Goal: Navigation & Orientation: Find specific page/section

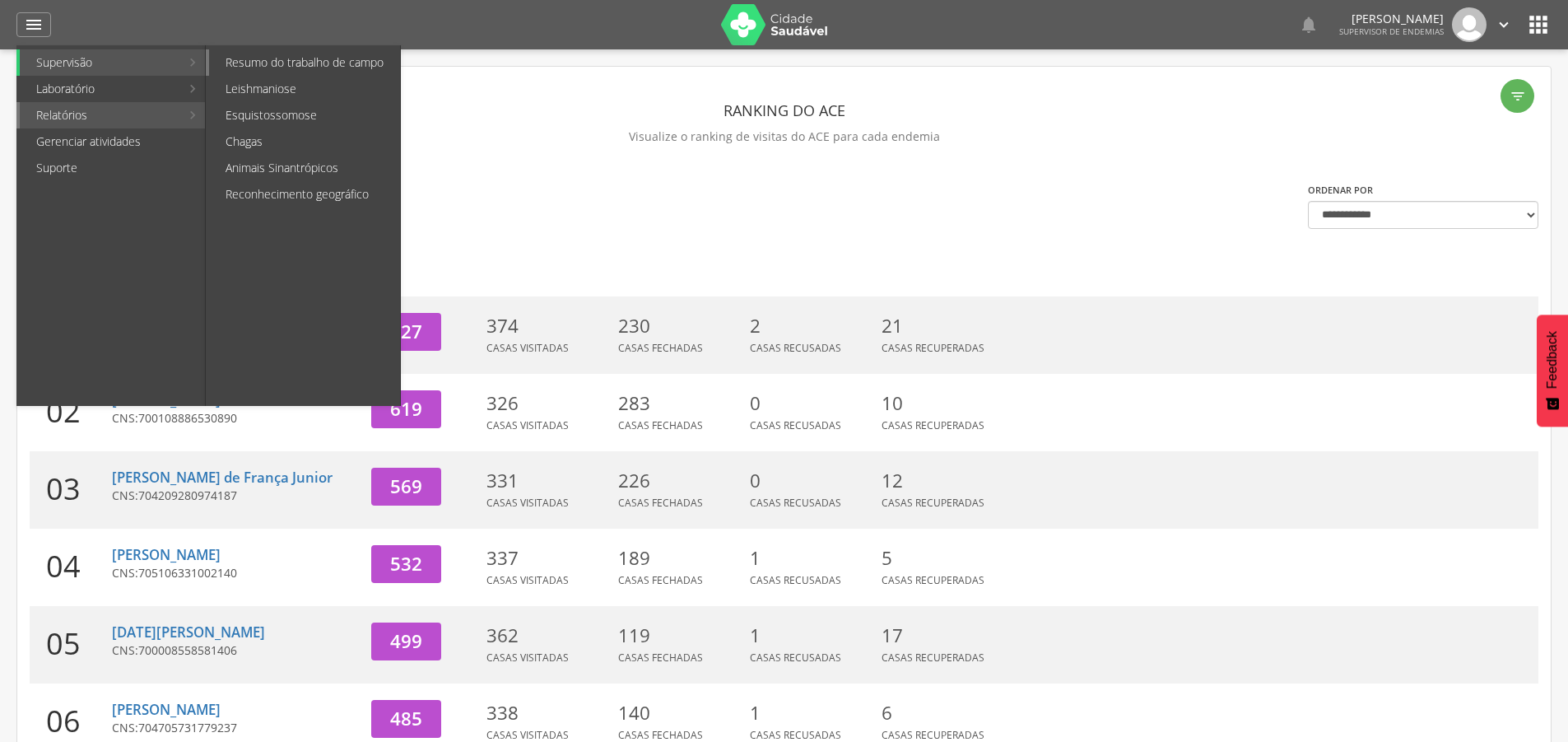
click at [281, 67] on link "Resumo do trabalho de campo" at bounding box center [304, 62] width 191 height 26
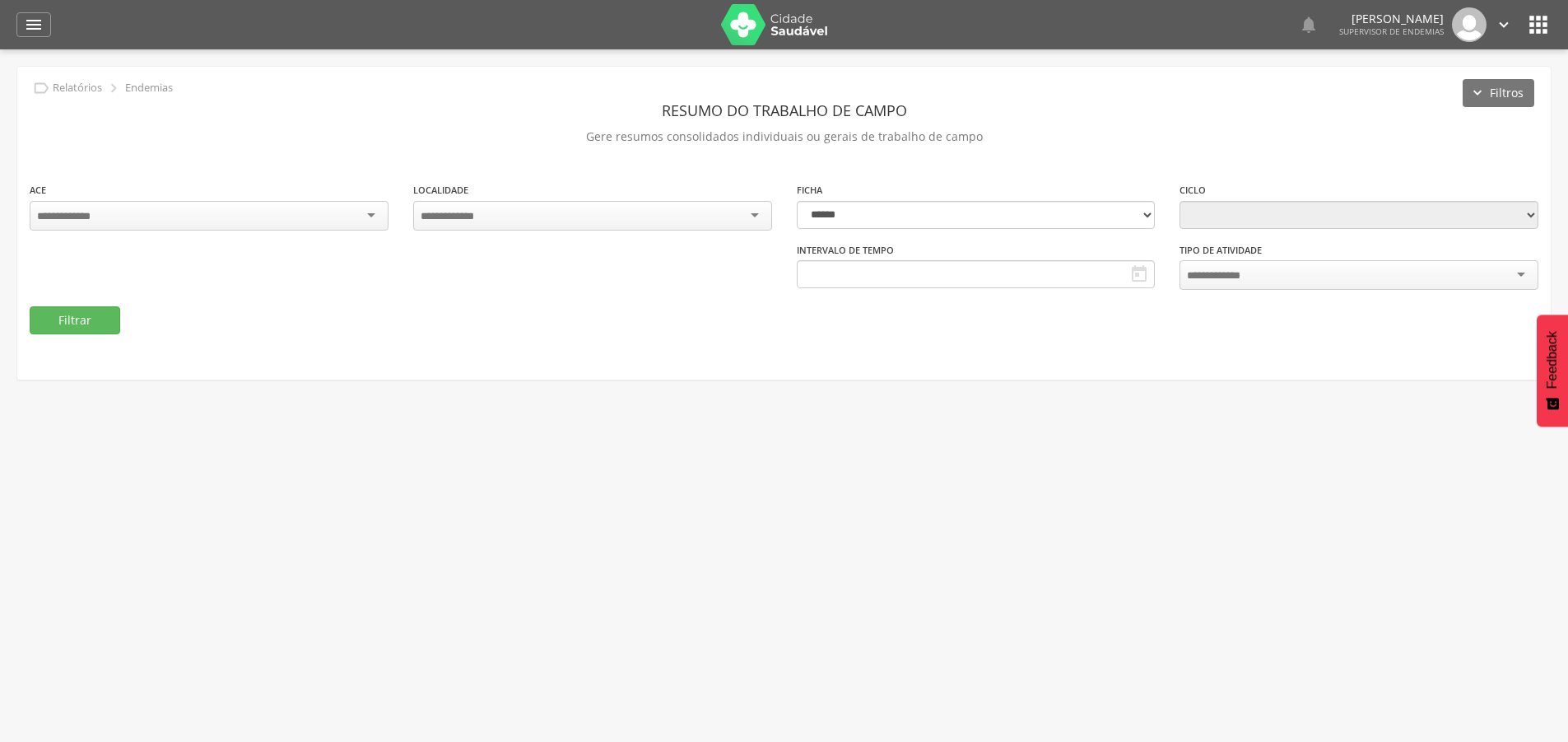
type input "**********"
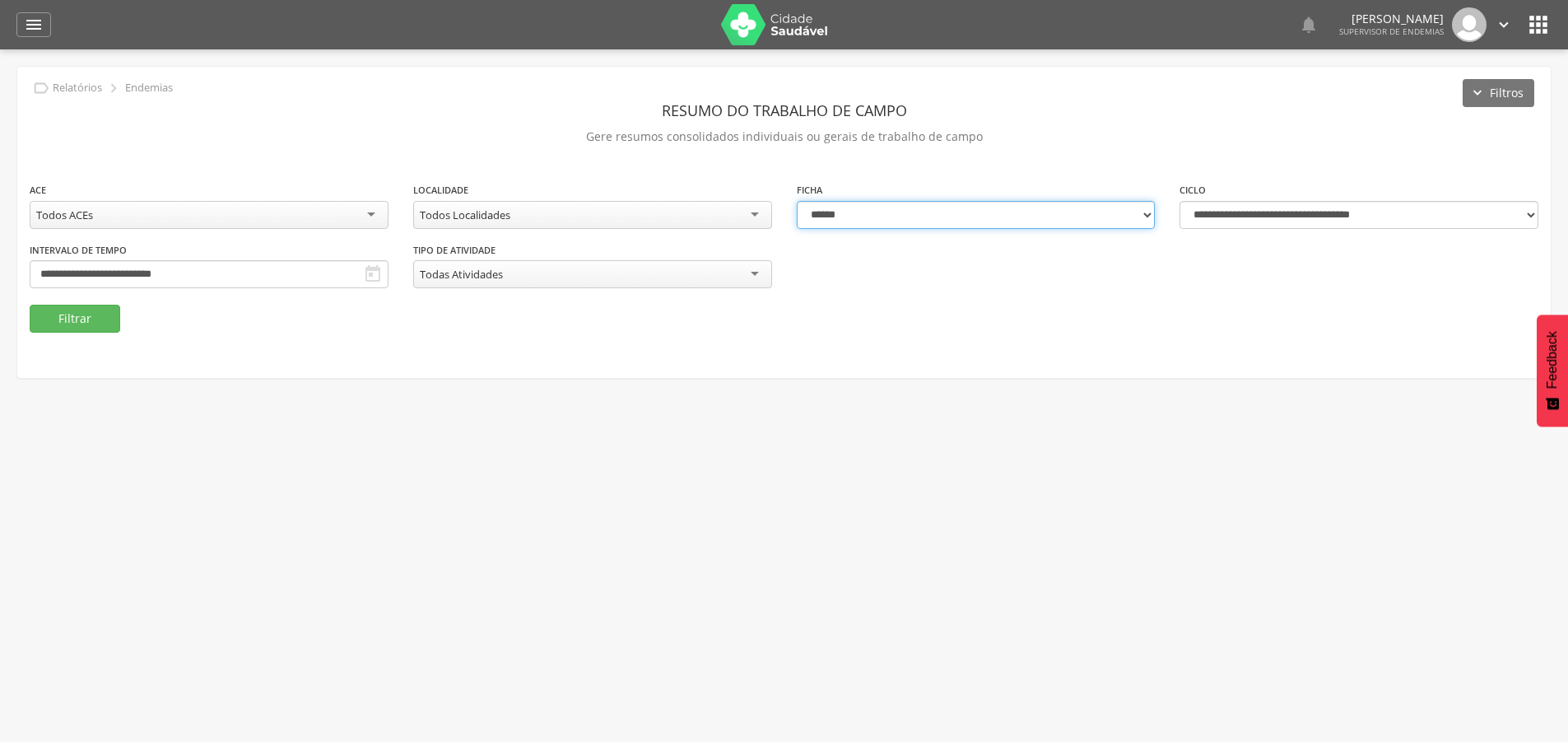
click at [919, 218] on select "**********" at bounding box center [976, 215] width 359 height 28
select select "*"
click at [797, 201] on select "**********" at bounding box center [976, 215] width 359 height 28
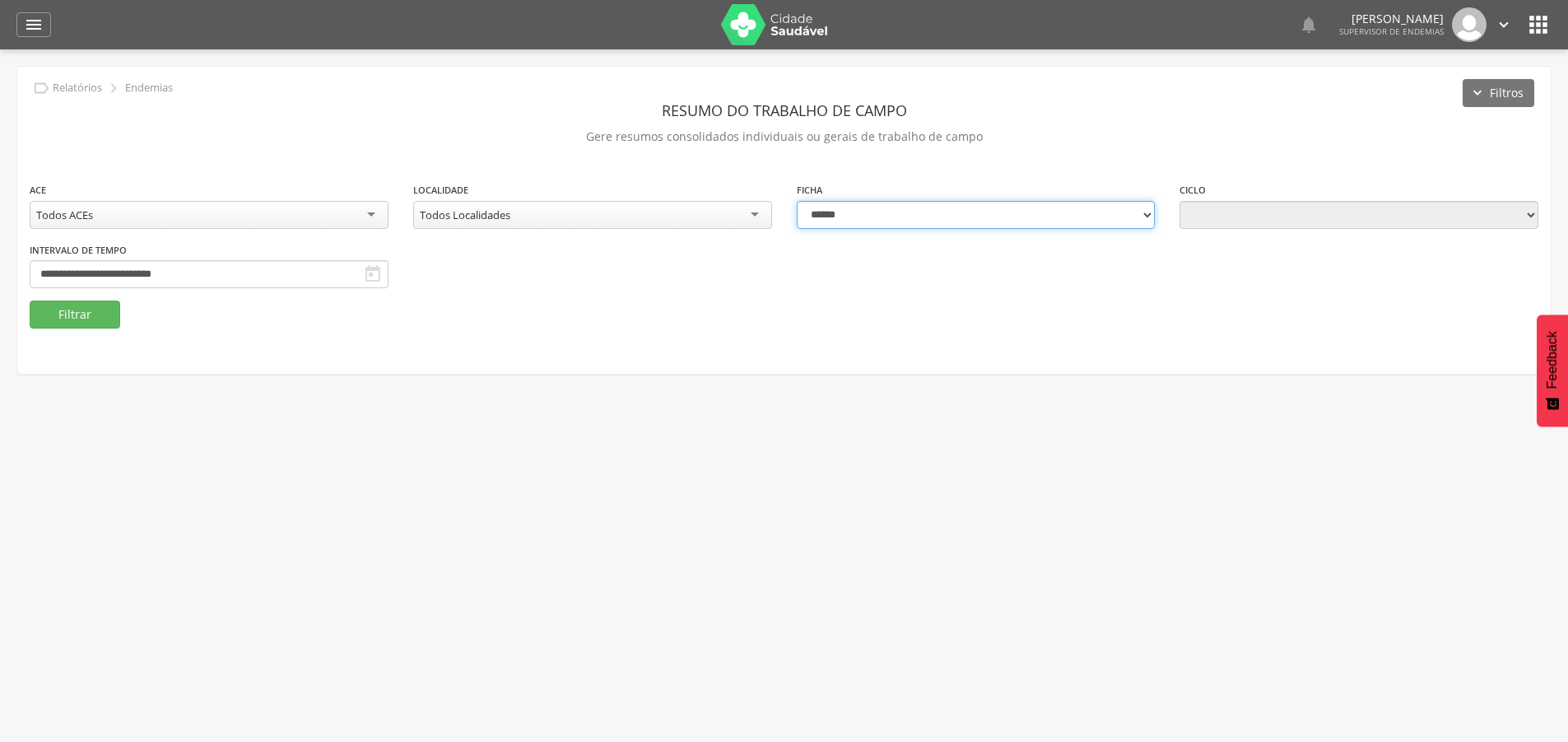
type input "**********"
click at [92, 320] on button "Filtrar" at bounding box center [75, 314] width 91 height 28
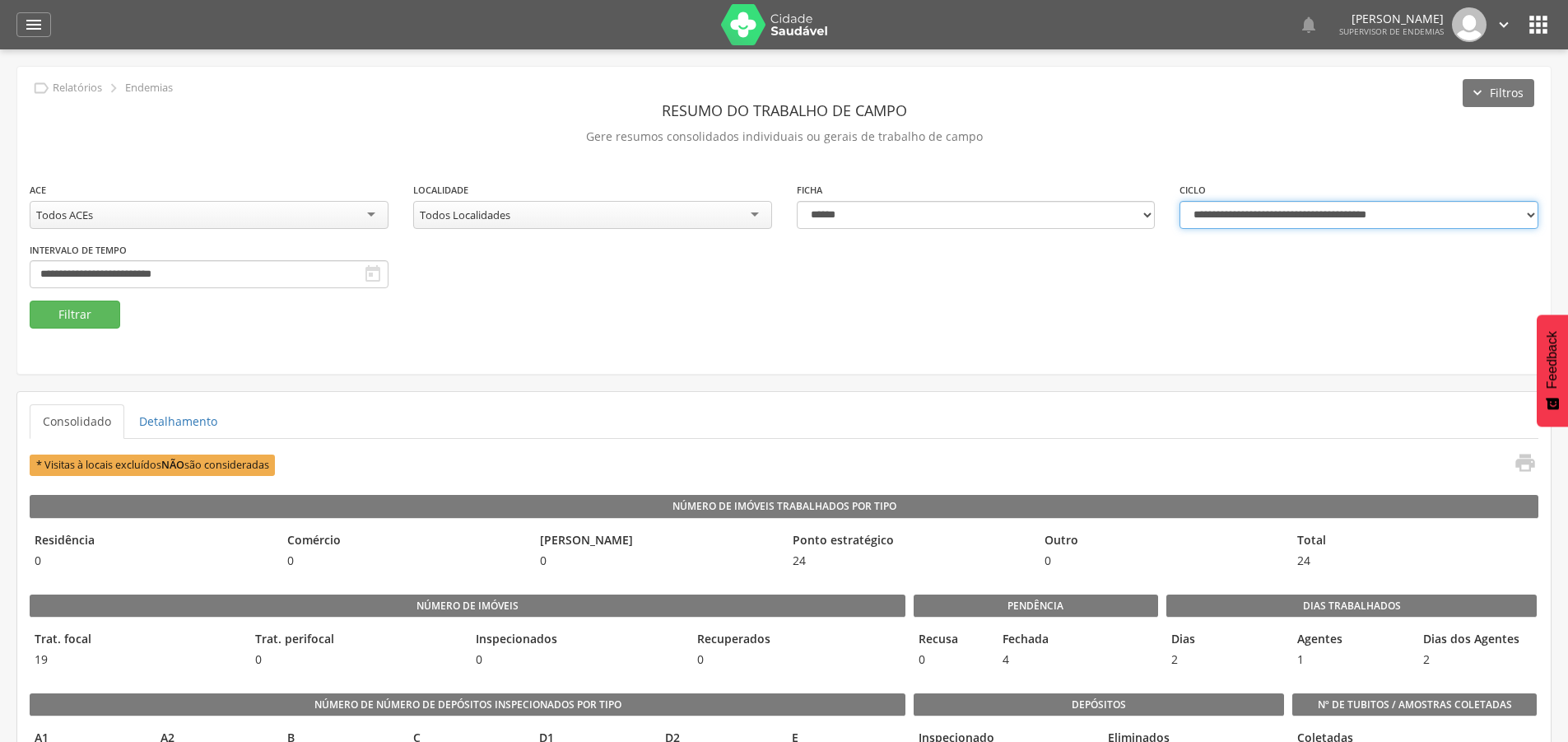
click at [1525, 217] on select "**********" at bounding box center [1358, 215] width 359 height 28
click at [24, 38] on div " Supervisão Ranking Aplicativo desatualizado Última sincronização Mapa de ende…" at bounding box center [784, 24] width 1535 height 49
click at [24, 32] on icon "" at bounding box center [34, 25] width 20 height 20
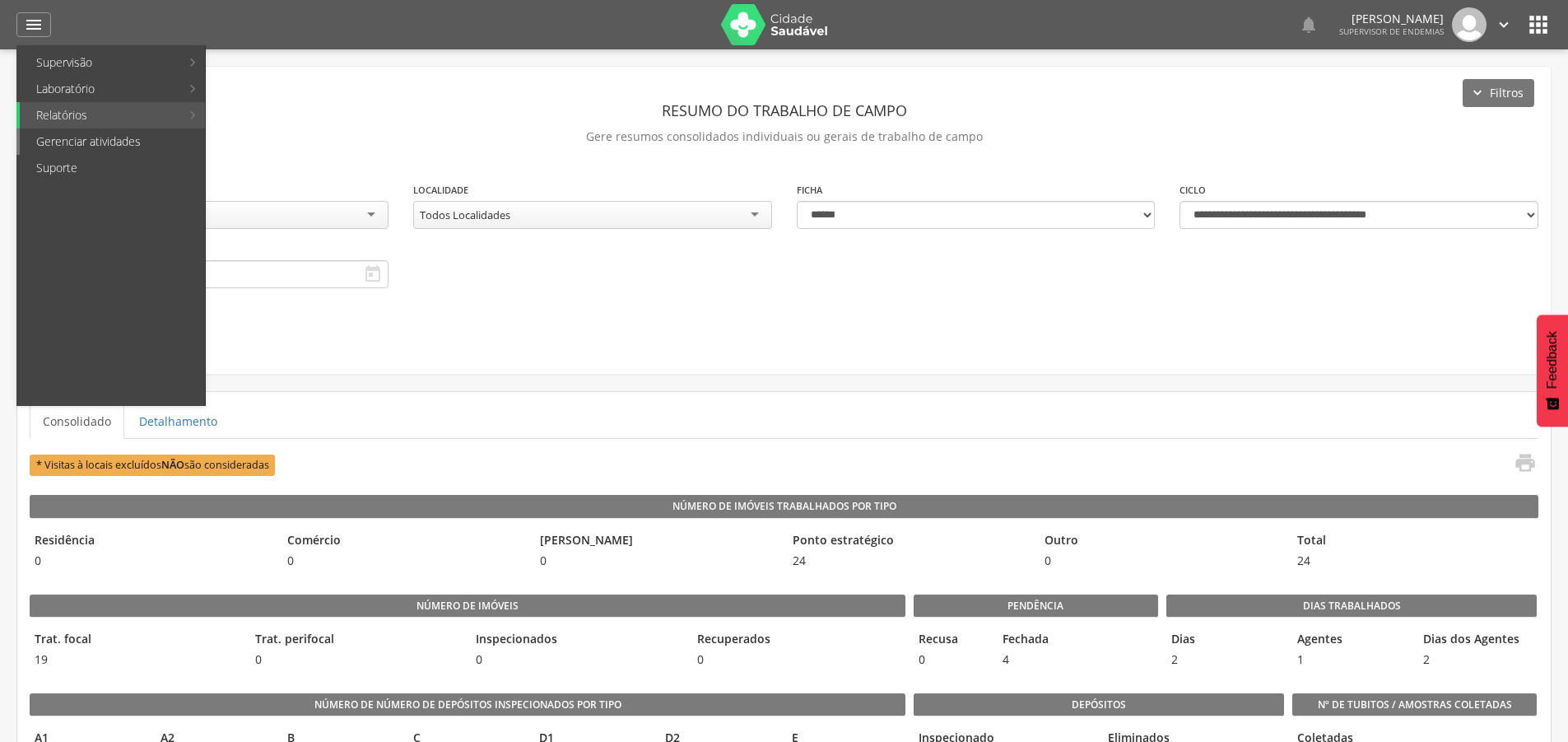
click at [84, 144] on link "Gerenciar atividades" at bounding box center [112, 141] width 185 height 26
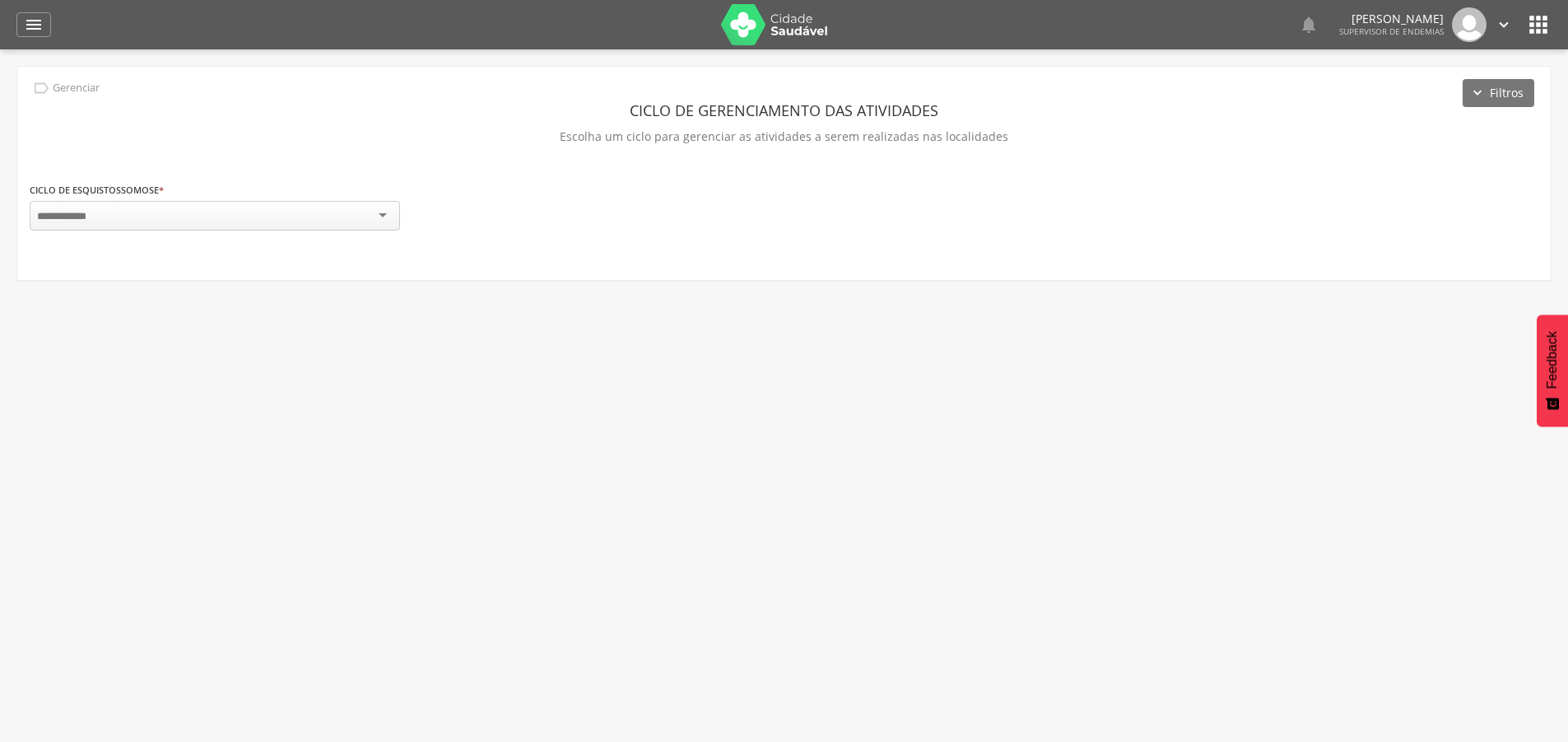
click at [75, 86] on p "Gerenciar" at bounding box center [76, 88] width 47 height 13
click at [153, 231] on div at bounding box center [215, 218] width 370 height 34
click at [149, 215] on div at bounding box center [215, 215] width 370 height 29
click at [1499, 96] on button "Filtros" at bounding box center [1498, 92] width 71 height 28
click at [41, 27] on icon "" at bounding box center [34, 25] width 20 height 20
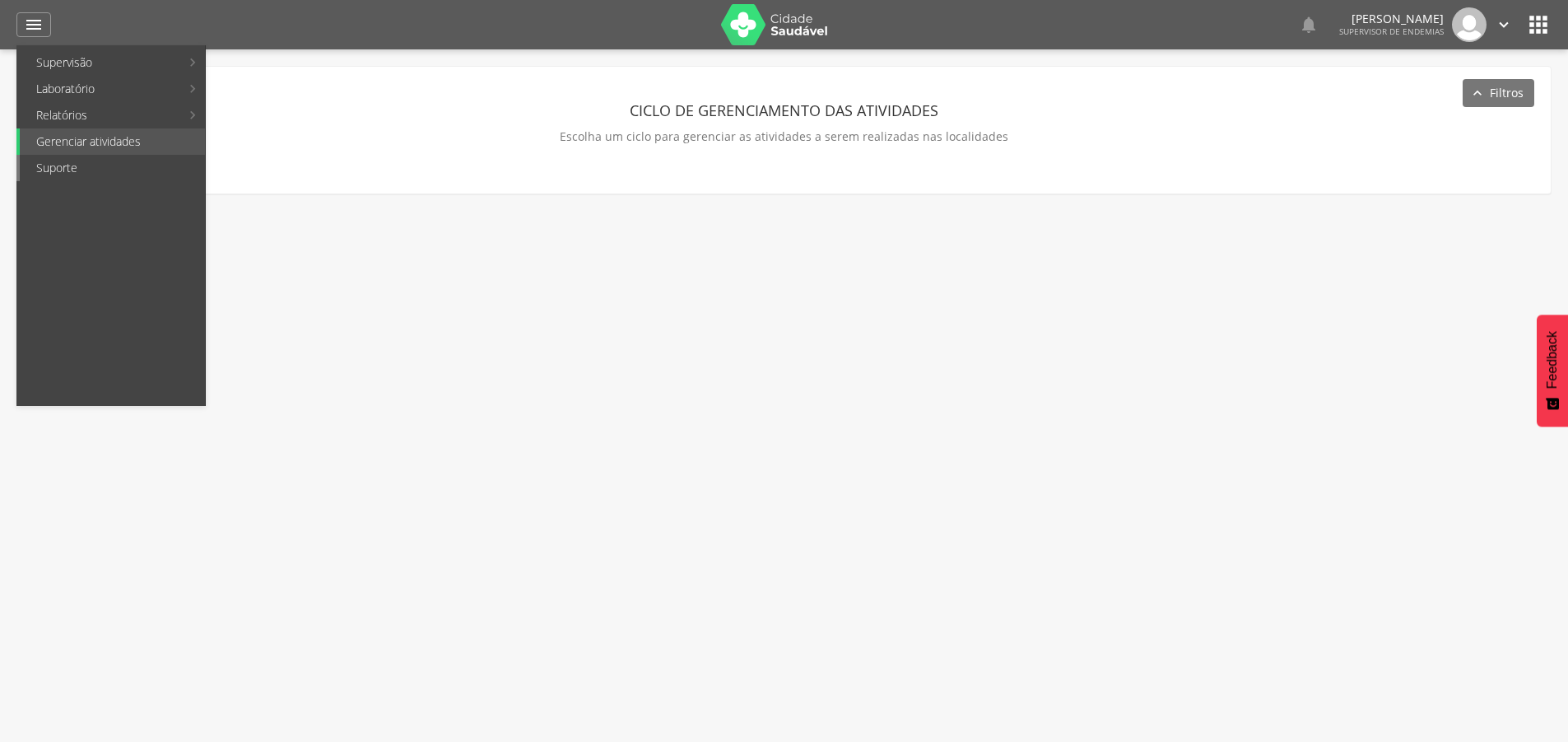
click at [86, 170] on link "Suporte" at bounding box center [112, 168] width 185 height 26
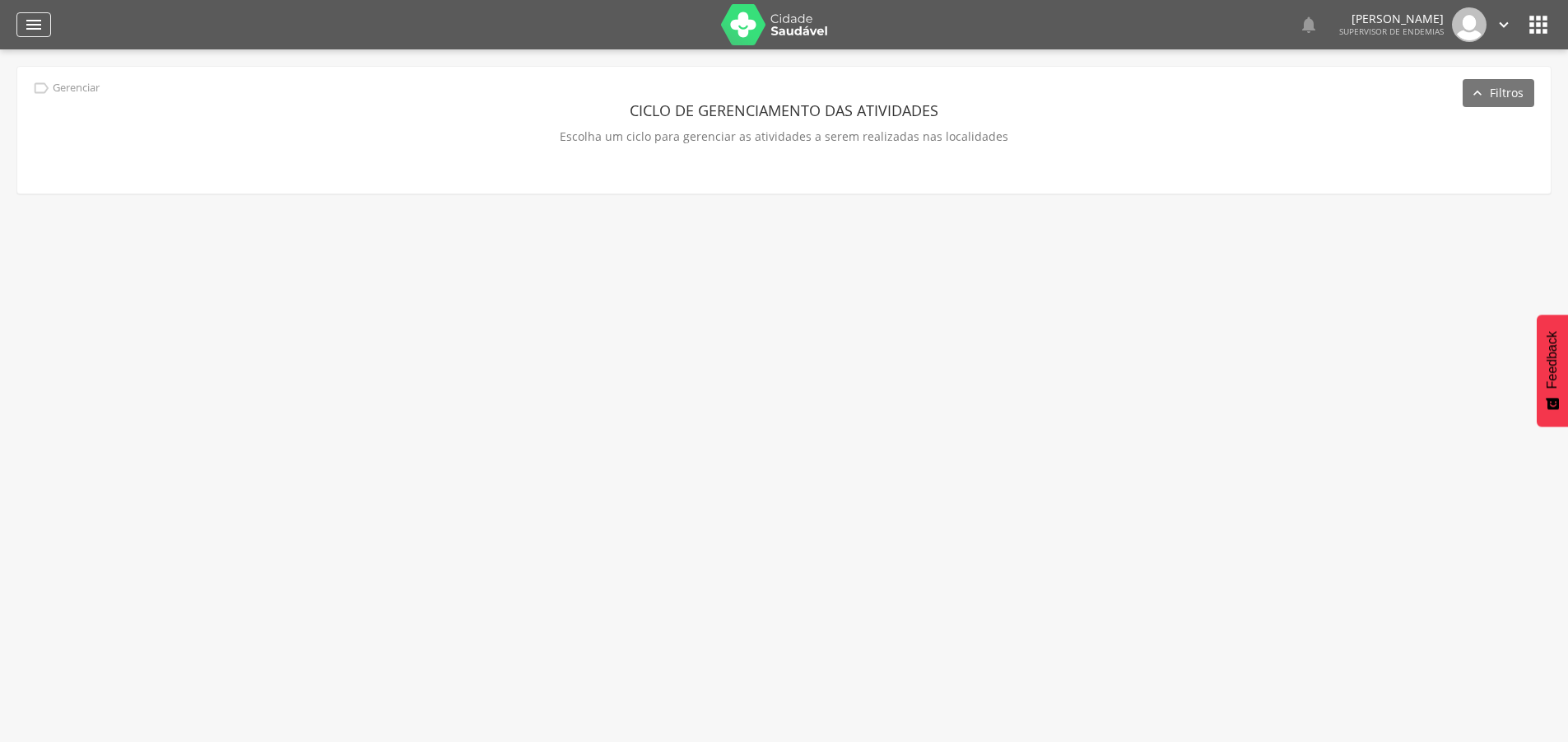
click at [36, 26] on icon "" at bounding box center [34, 25] width 20 height 20
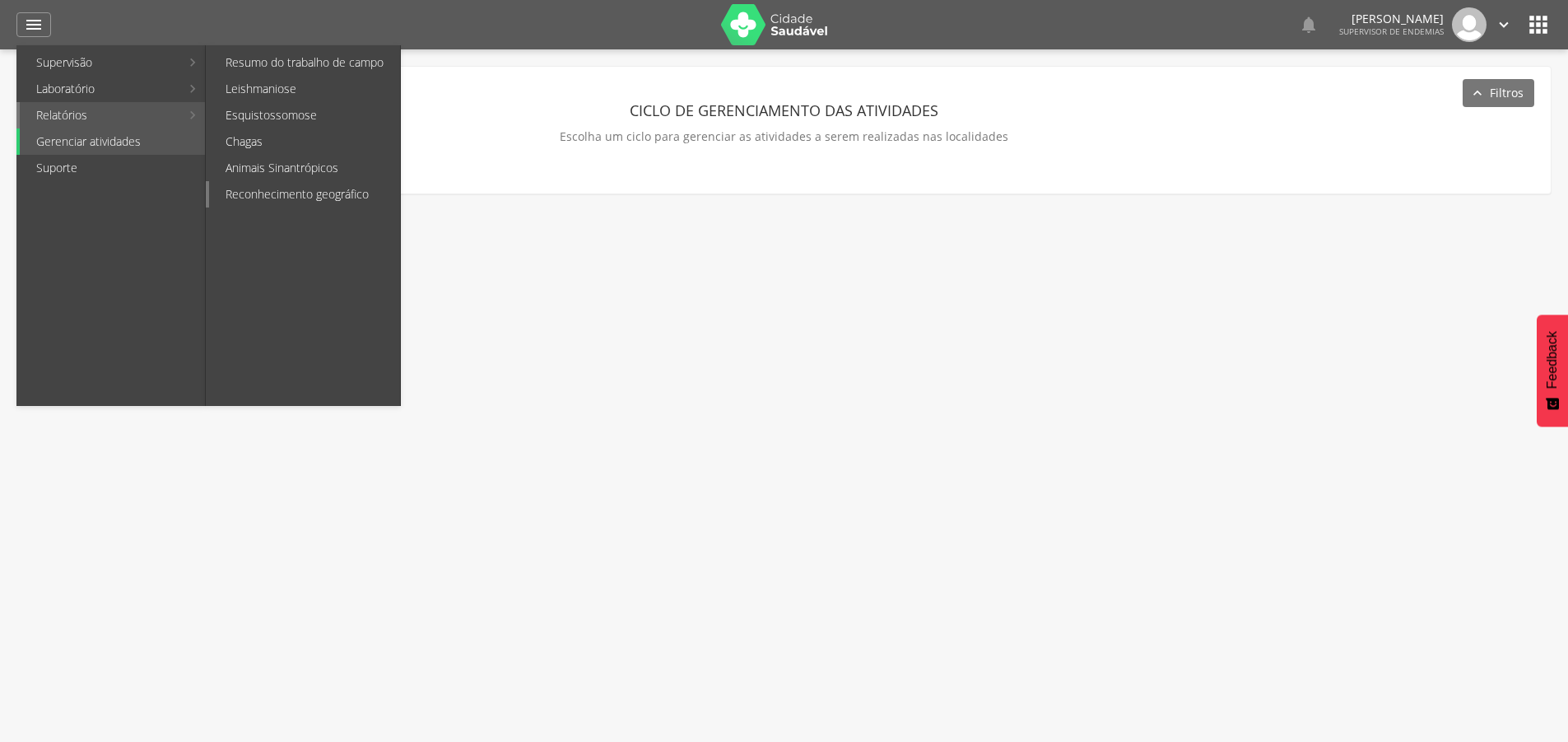
click at [338, 197] on link "Reconhecimento geográfico" at bounding box center [304, 194] width 191 height 26
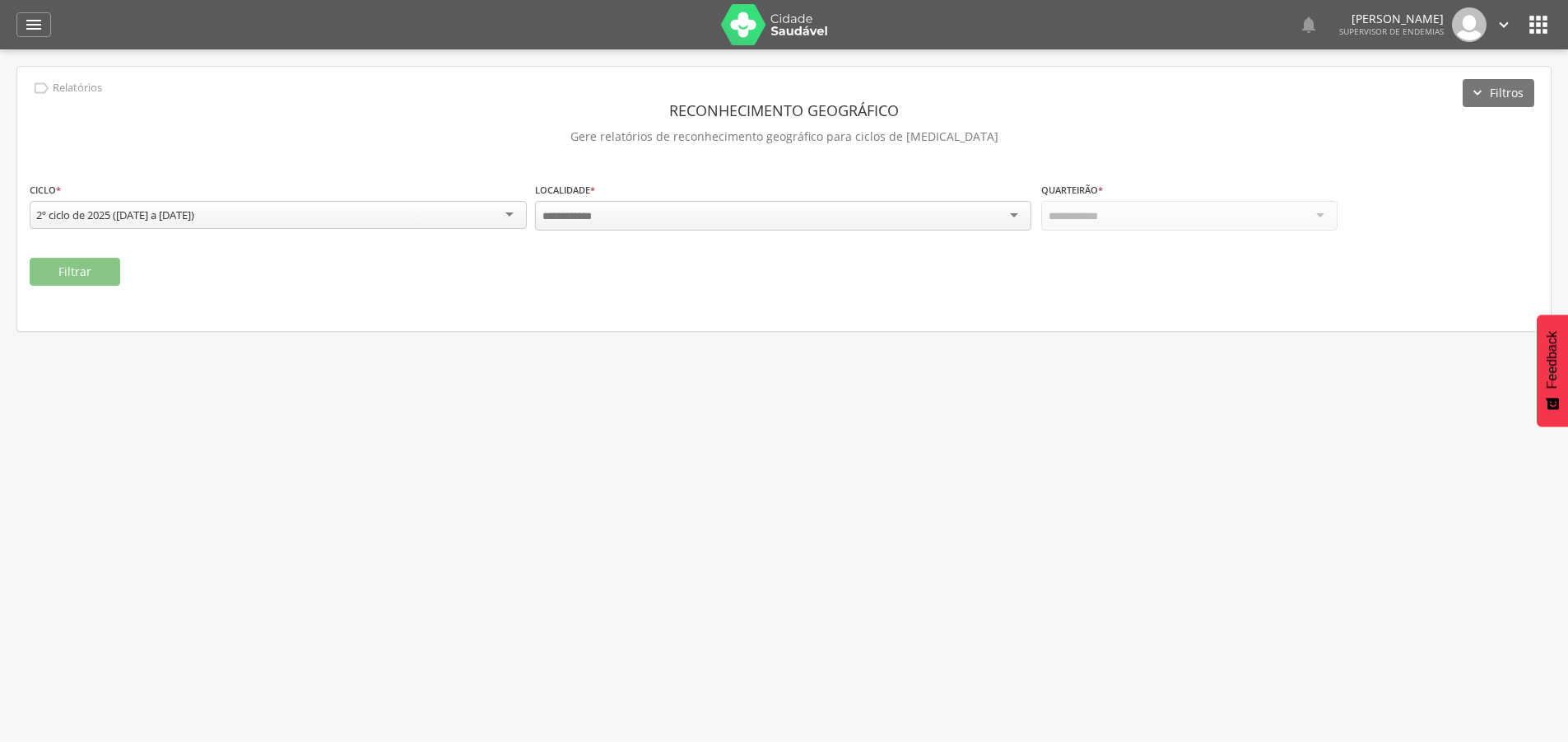
click at [591, 216] on input "select-one" at bounding box center [572, 216] width 60 height 15
drag, startPoint x: 1020, startPoint y: 585, endPoint x: 1032, endPoint y: 563, distance: 25.1
click at [1022, 581] on div " Usuários  Perfil do Usuário [PERSON_NAME] CPF: 000.000.000-00, [GEOGRAPHIC_D…" at bounding box center [784, 420] width 1568 height 742
click at [1291, 219] on div at bounding box center [1189, 215] width 297 height 29
click at [88, 215] on div "2º ciclo de 2025 ([DATE] a [DATE])" at bounding box center [115, 215] width 158 height 15
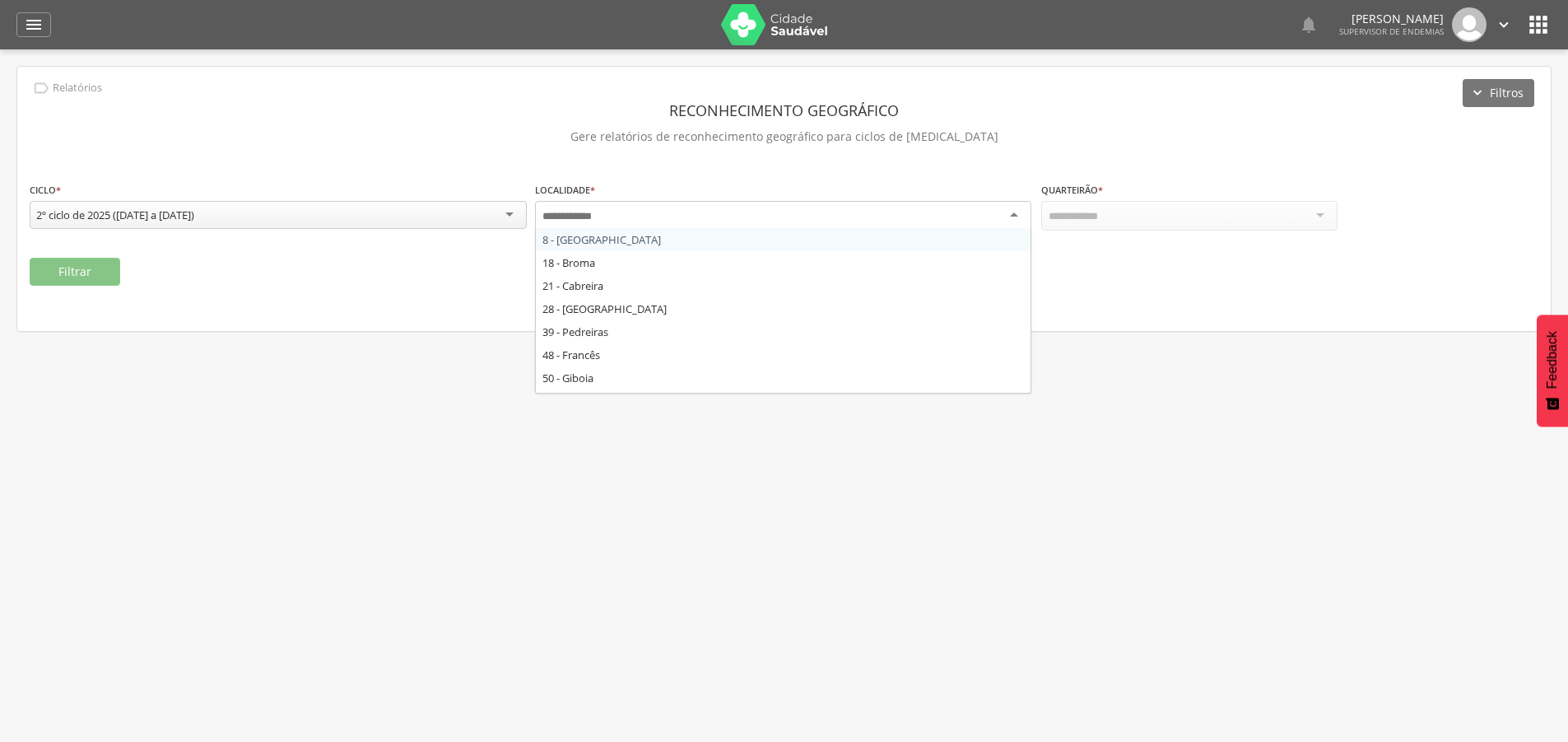
click at [727, 216] on div at bounding box center [783, 215] width 497 height 29
click at [26, 23] on icon "" at bounding box center [34, 25] width 20 height 20
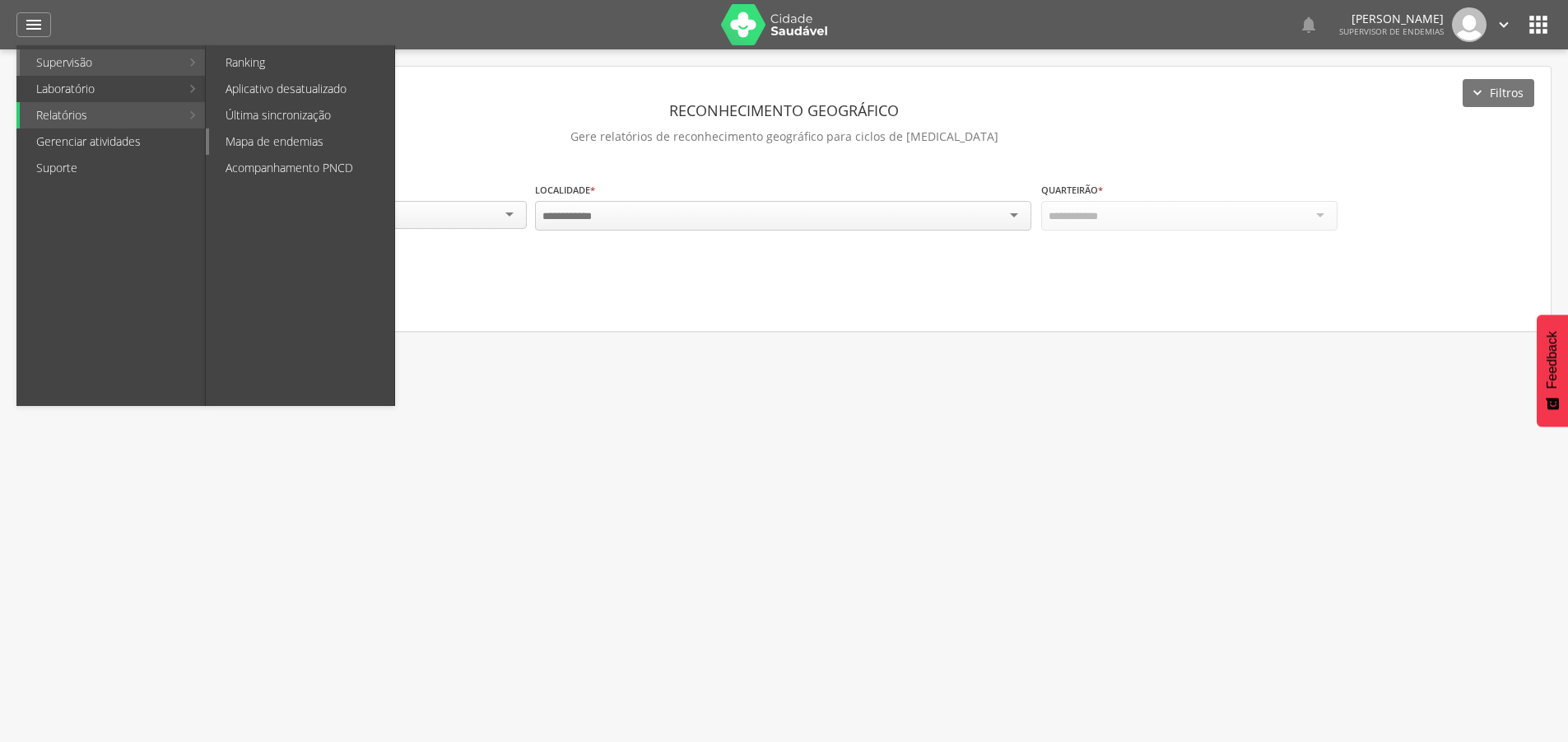
click at [303, 141] on link "Mapa de endemias" at bounding box center [301, 141] width 185 height 26
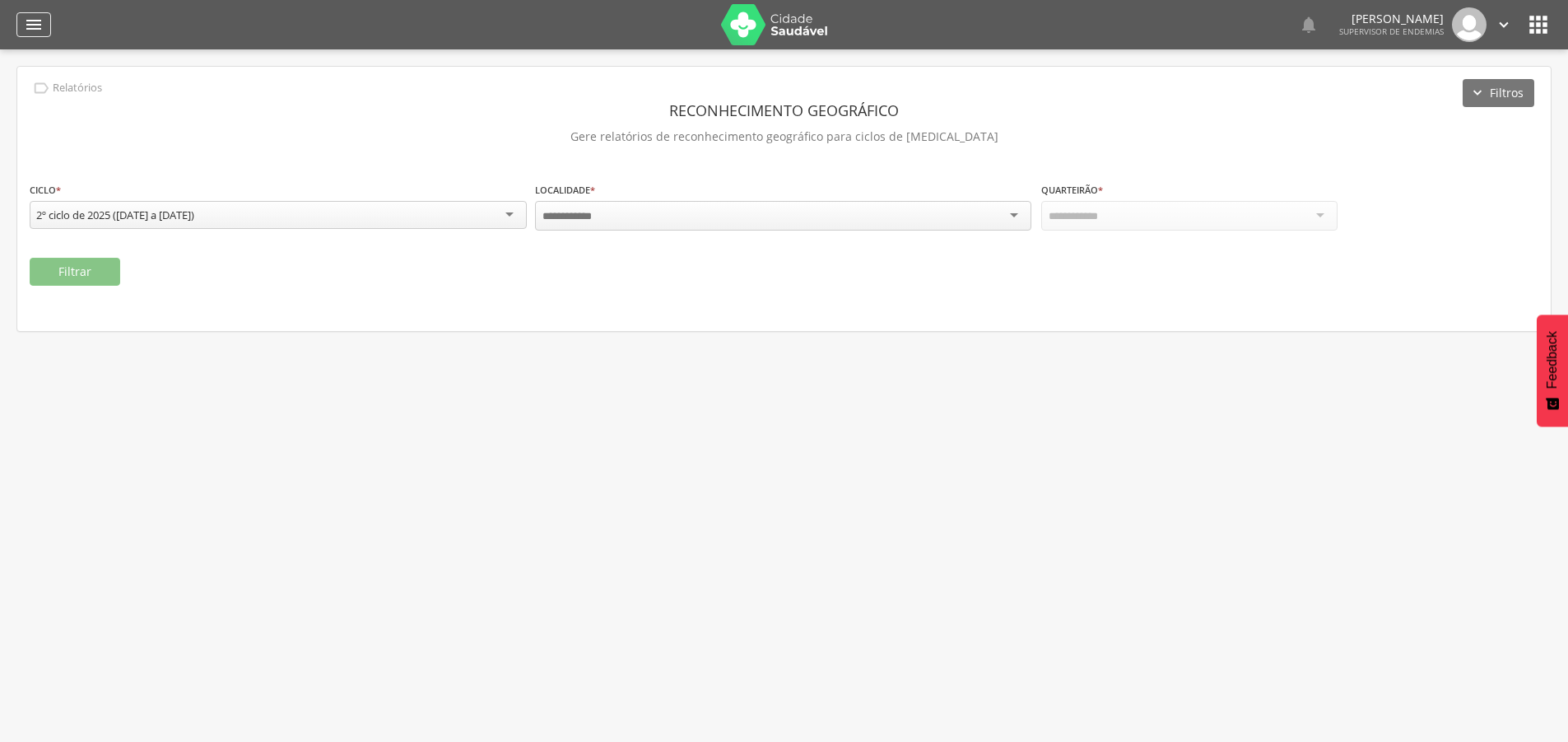
click at [36, 17] on icon "" at bounding box center [34, 25] width 20 height 20
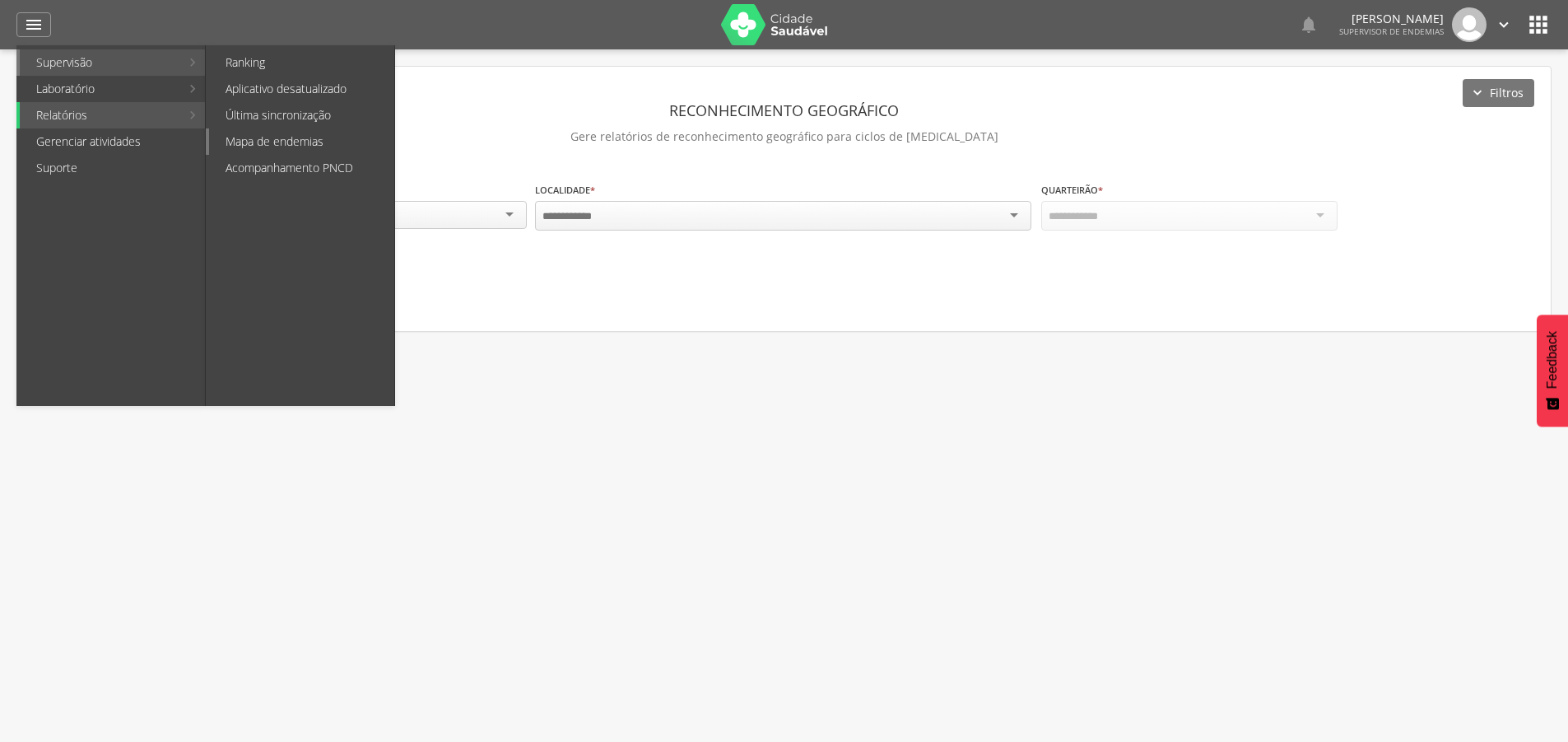
click at [313, 148] on link "Mapa de endemias" at bounding box center [301, 141] width 185 height 26
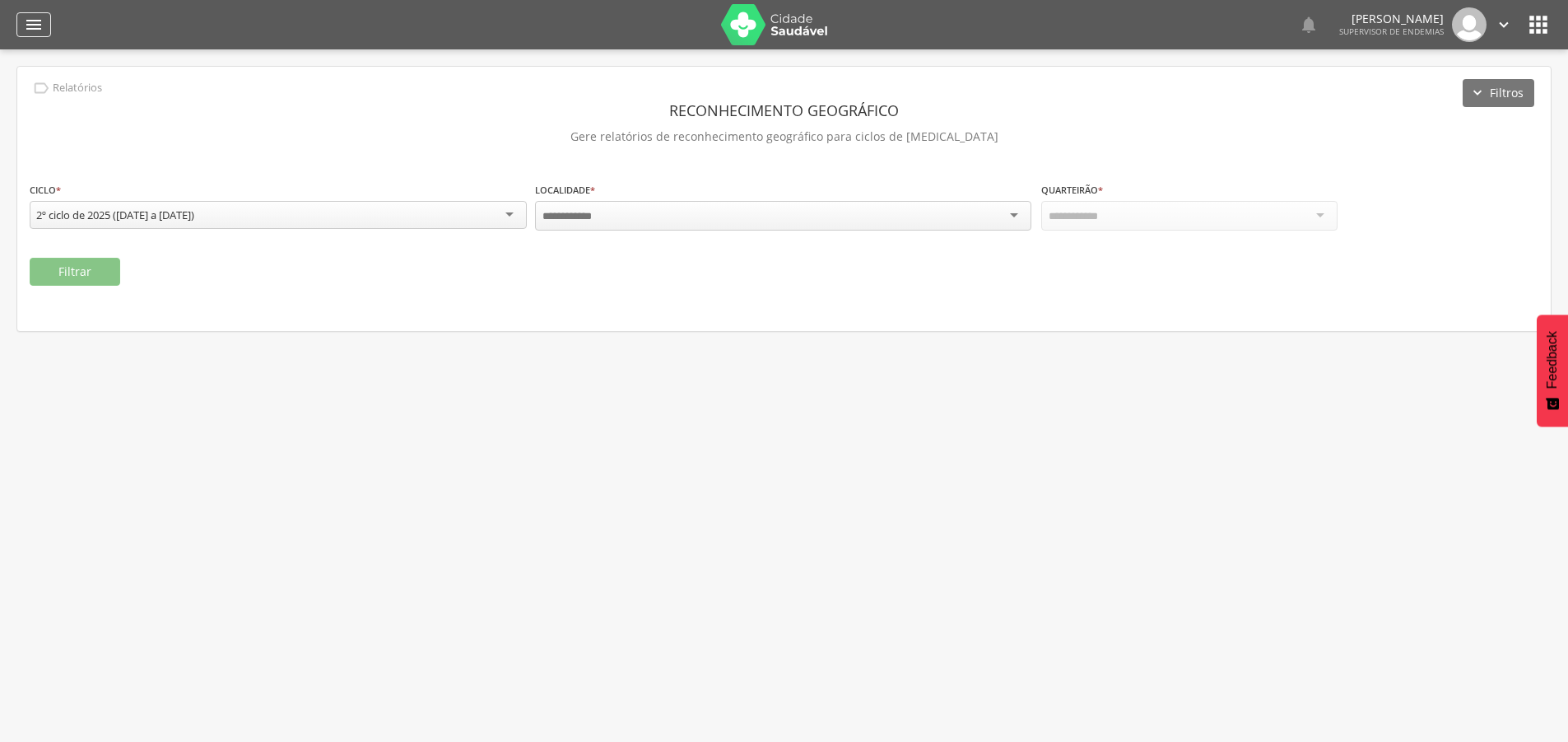
click at [27, 24] on icon "" at bounding box center [34, 25] width 20 height 20
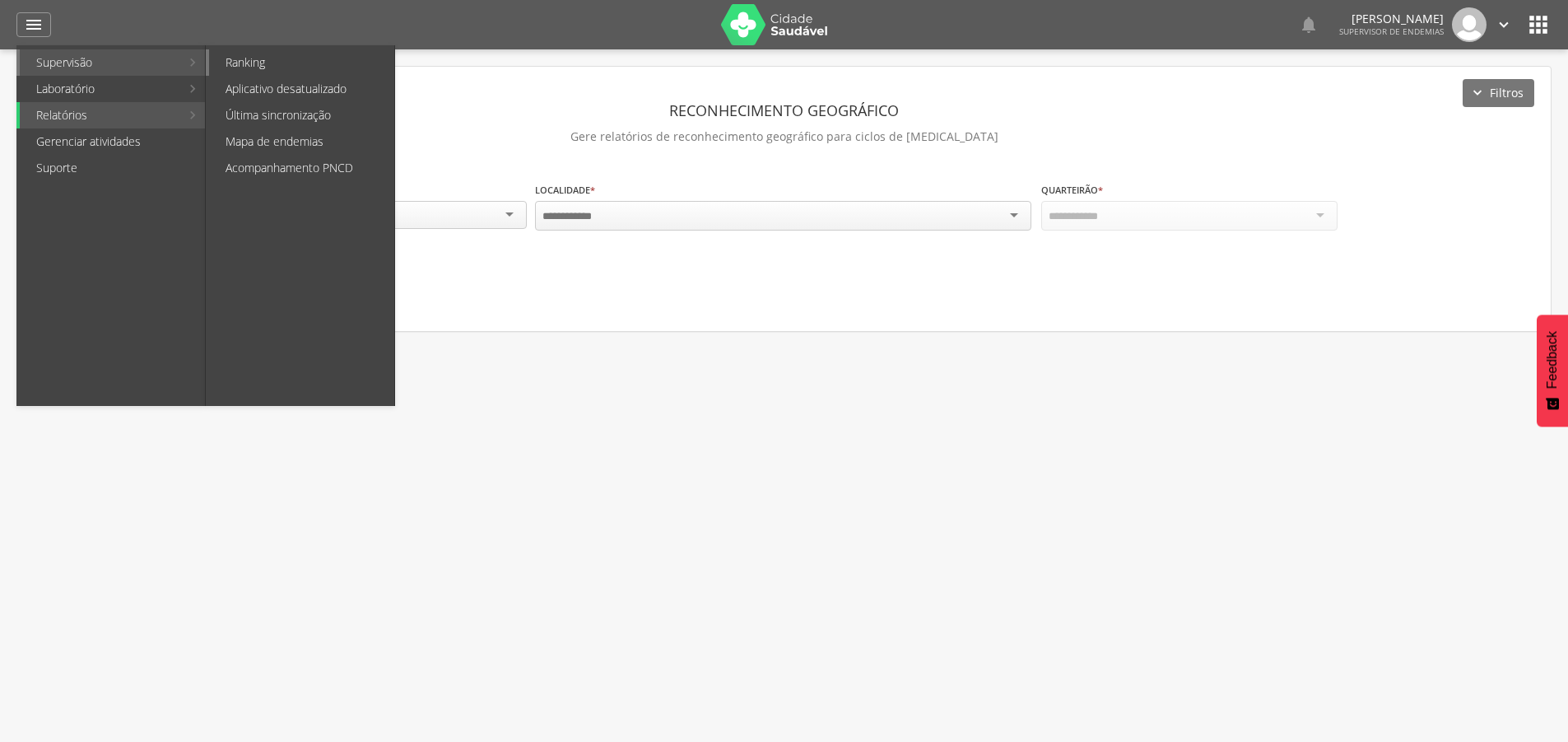
click at [240, 62] on link "Ranking" at bounding box center [301, 62] width 185 height 26
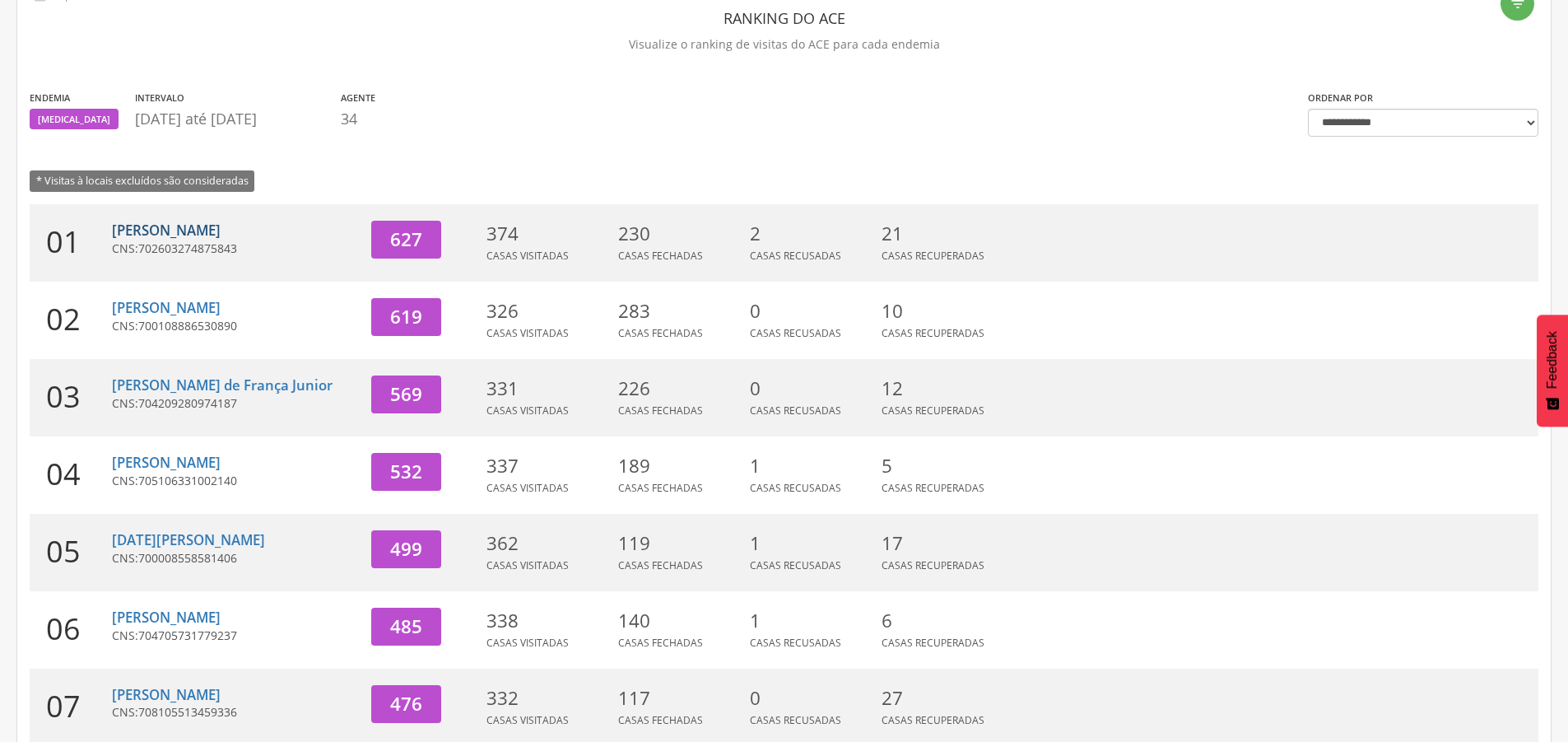
scroll to position [10, 0]
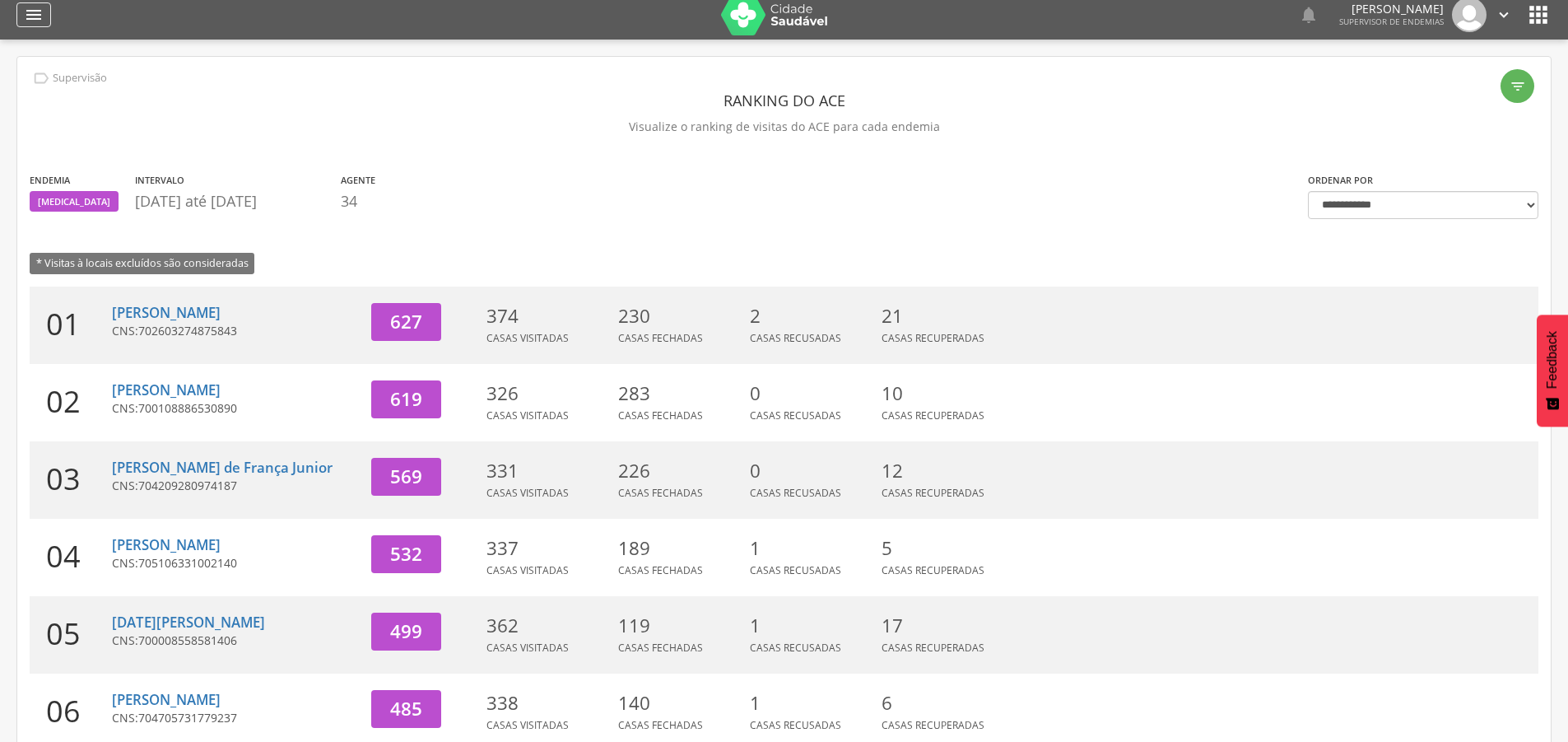
click at [27, 8] on icon "" at bounding box center [34, 15] width 20 height 20
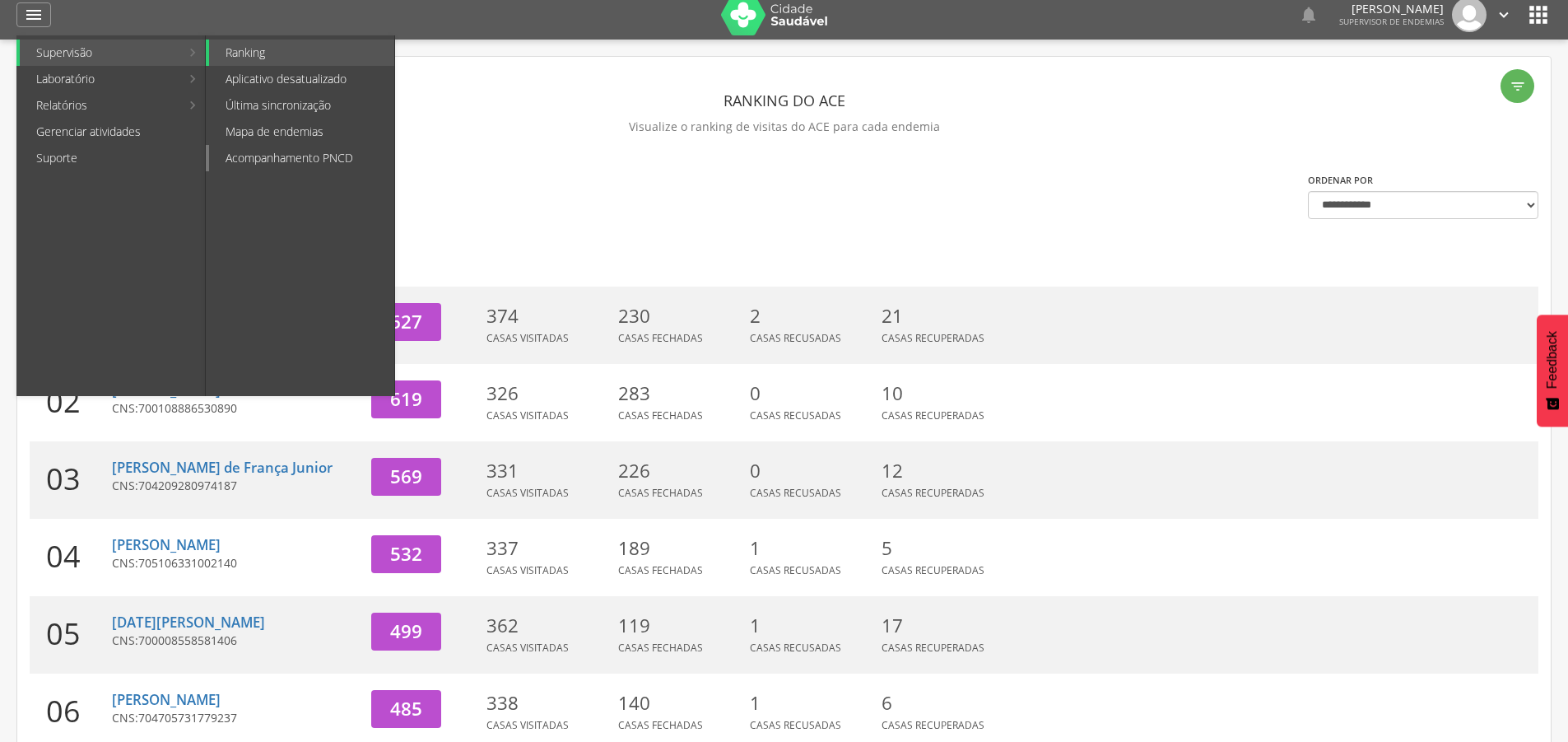
click at [316, 160] on link "Acompanhamento PNCD" at bounding box center [301, 158] width 185 height 26
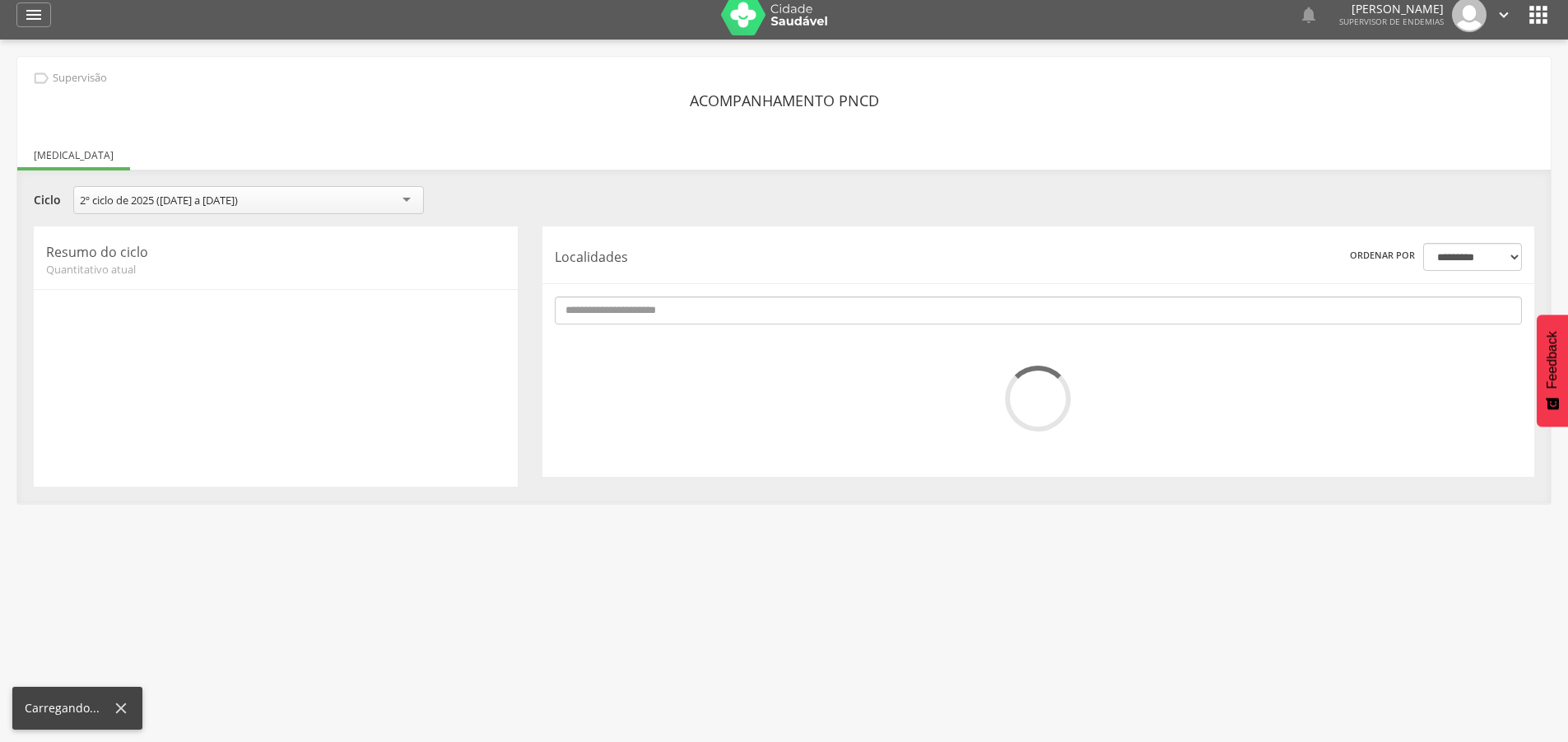
click at [403, 201] on div "2º ciclo de 2025 ([DATE] a [DATE])" at bounding box center [248, 200] width 350 height 28
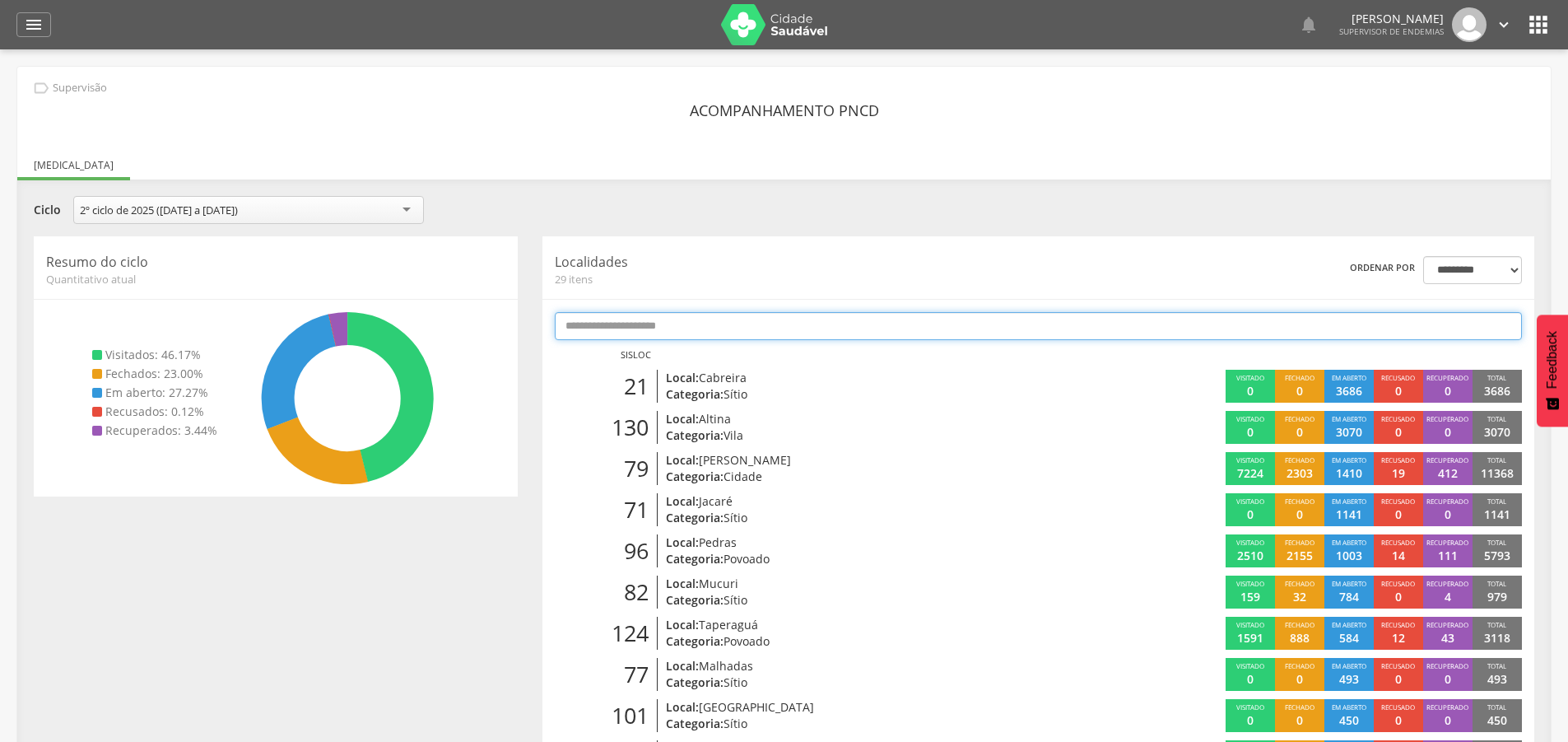
click at [1201, 330] on input "text" at bounding box center [1038, 325] width 967 height 28
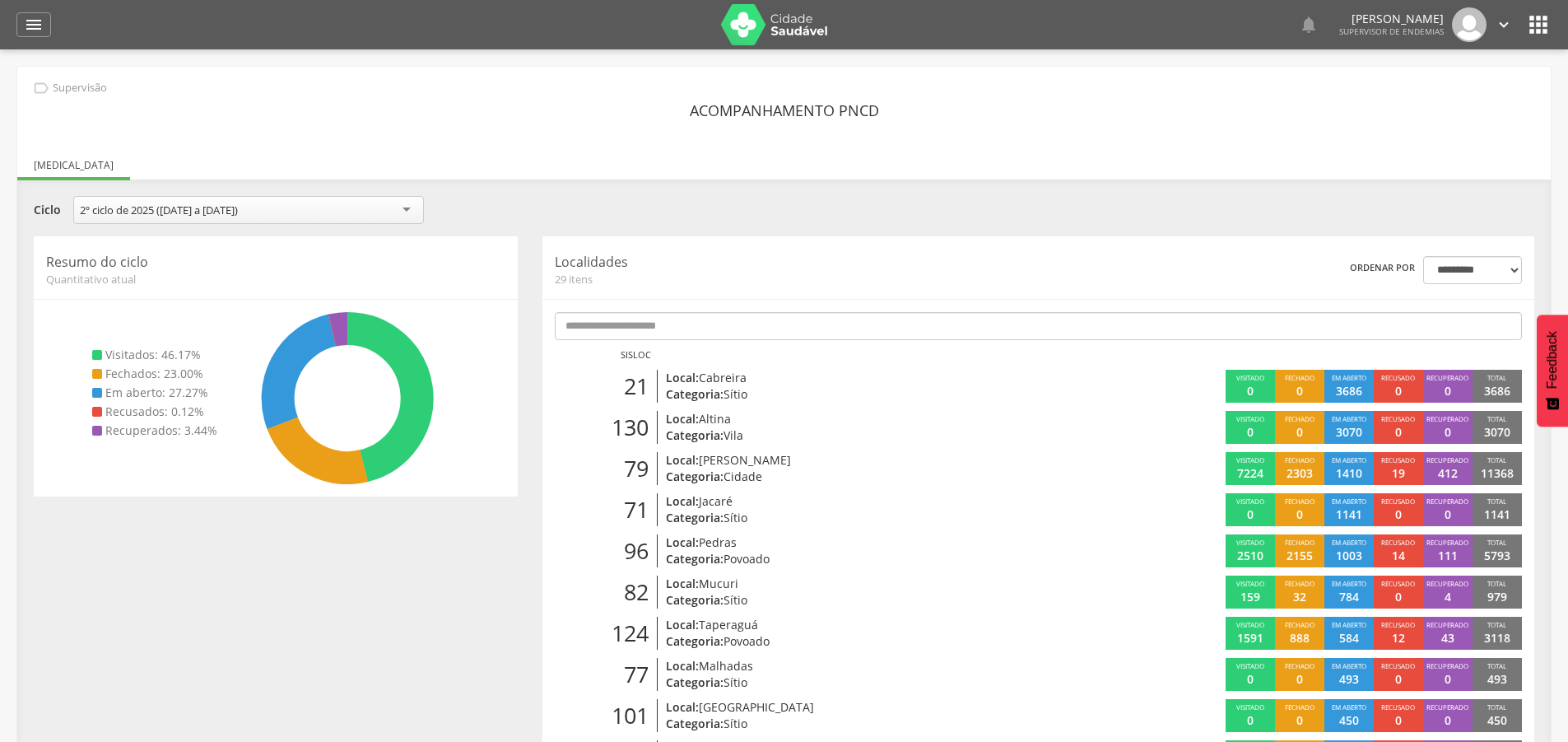
click at [1505, 31] on icon "" at bounding box center [1504, 25] width 18 height 18
click at [1411, 90] on link "Sair" at bounding box center [1446, 95] width 130 height 21
